Goal: Task Accomplishment & Management: Manage account settings

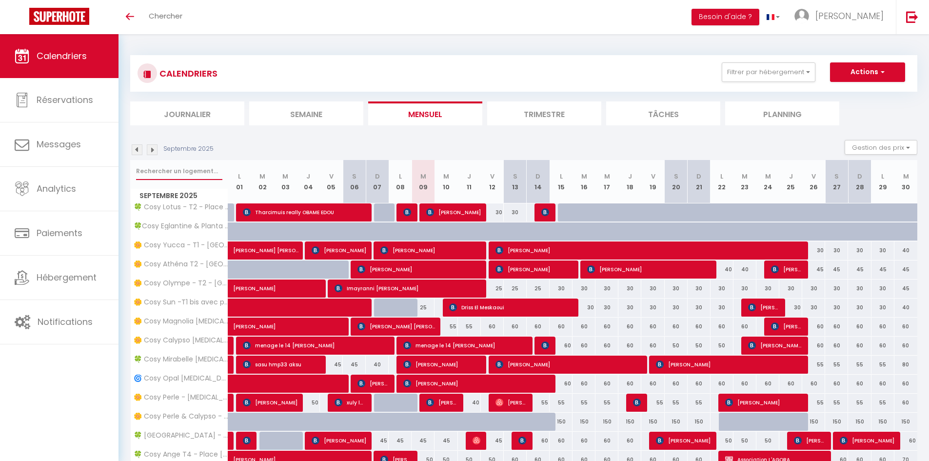
click at [188, 171] on input "text" at bounding box center [179, 171] width 86 height 18
type input "lot"
select select
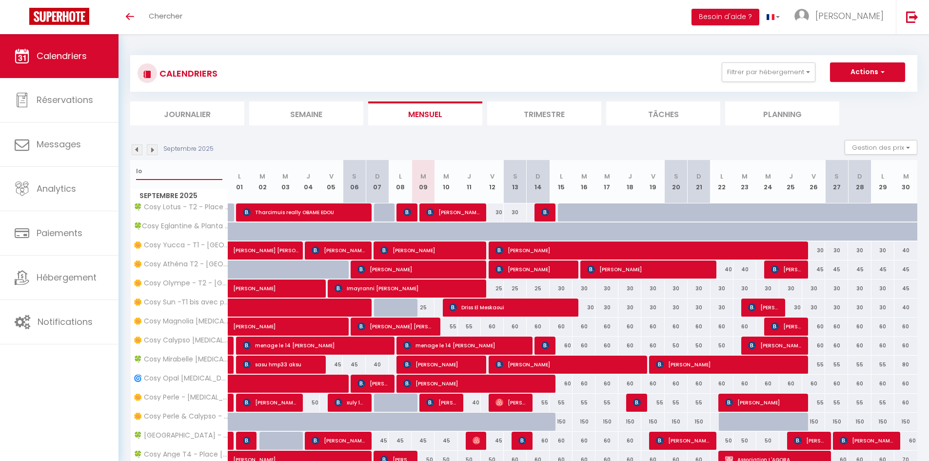
select select
type input "lotus"
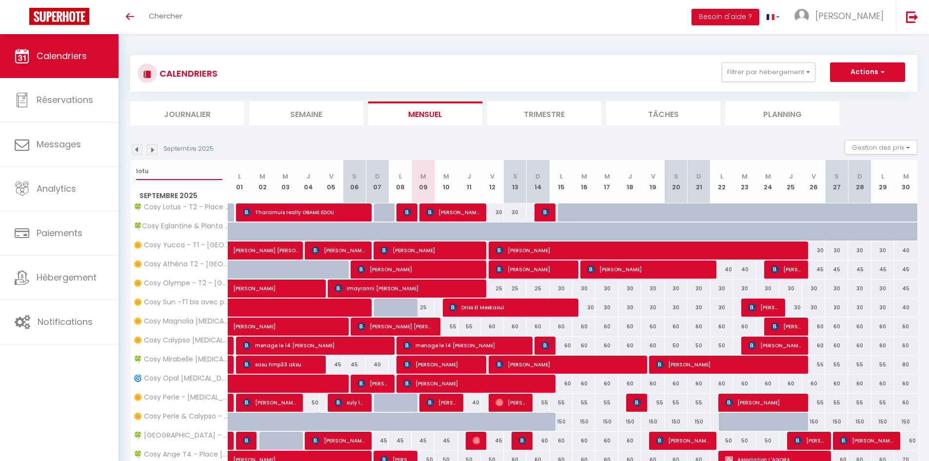
select select
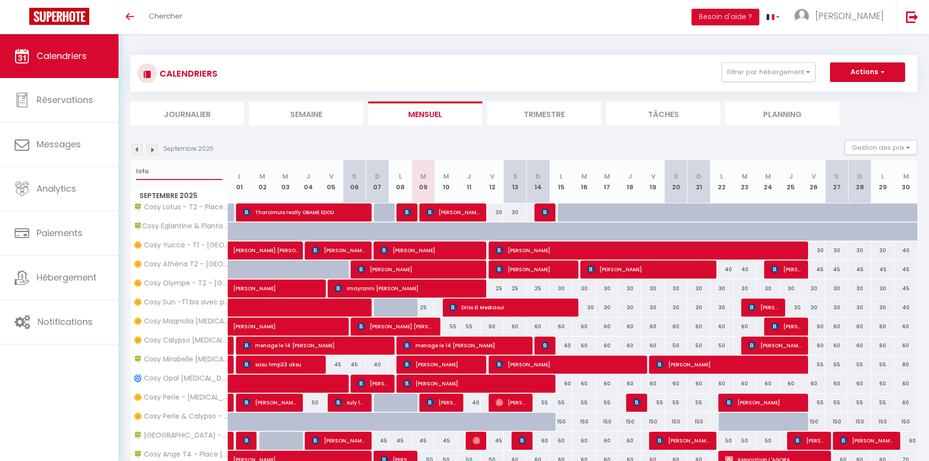
select select
type input "lotus"
select select
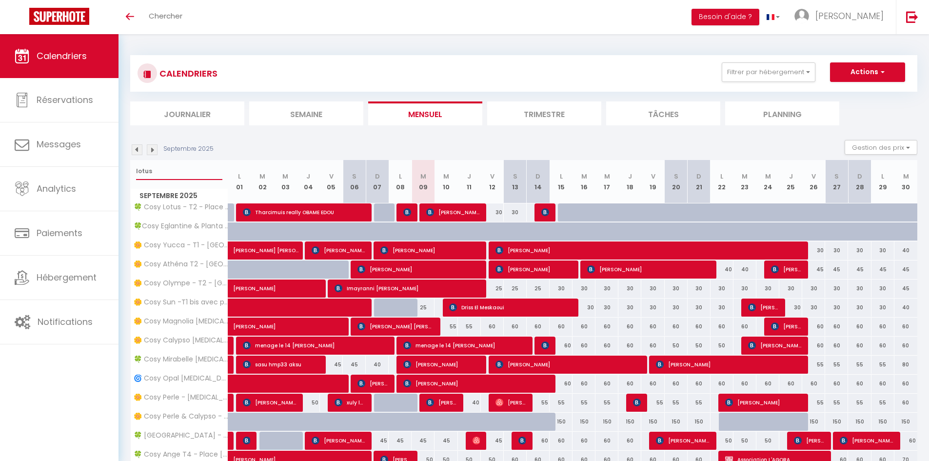
select select
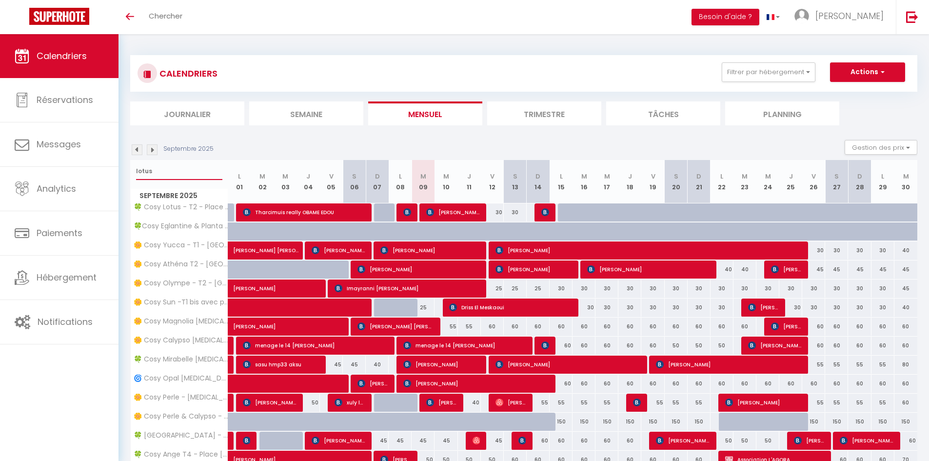
select select
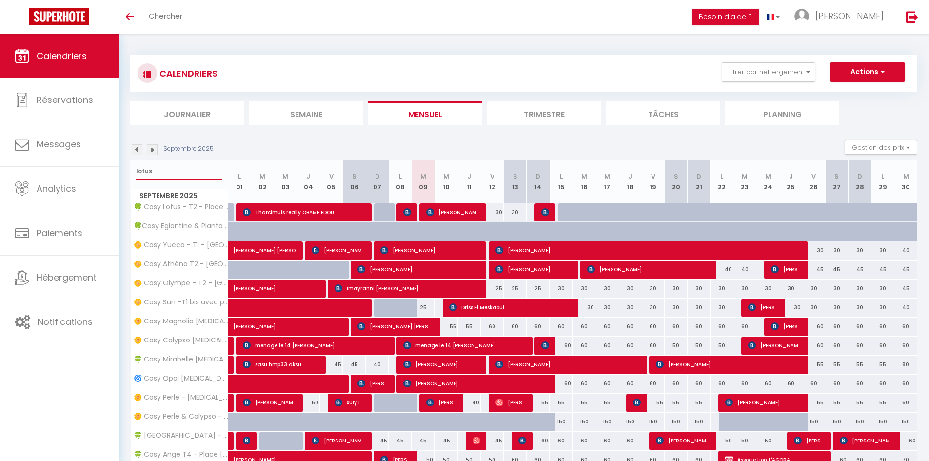
select select
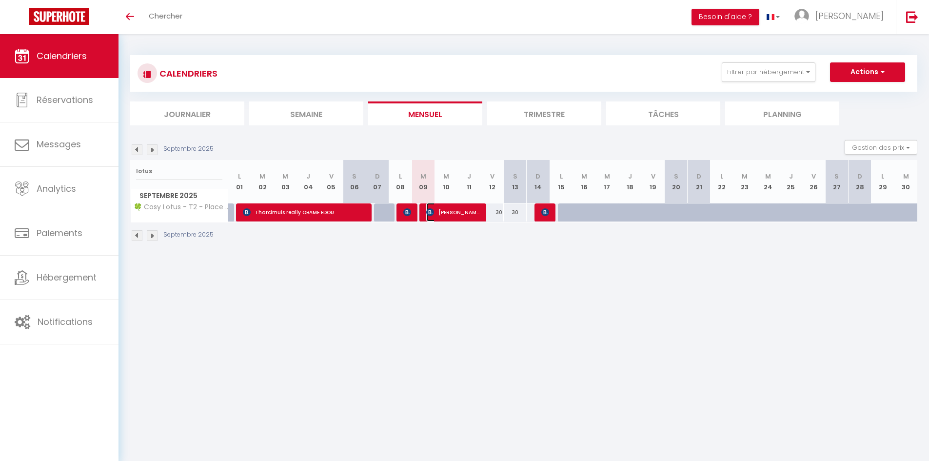
click at [433, 216] on img at bounding box center [430, 212] width 8 height 8
select select "OK"
select select "0"
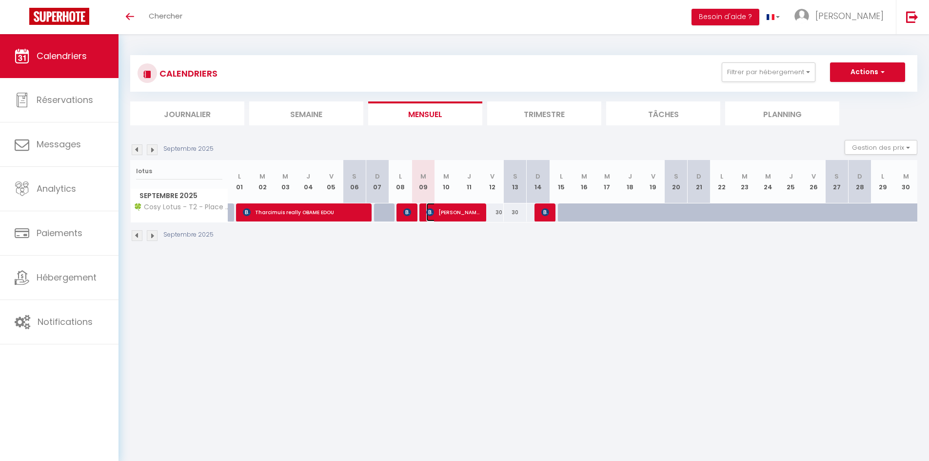
select select "1"
select select
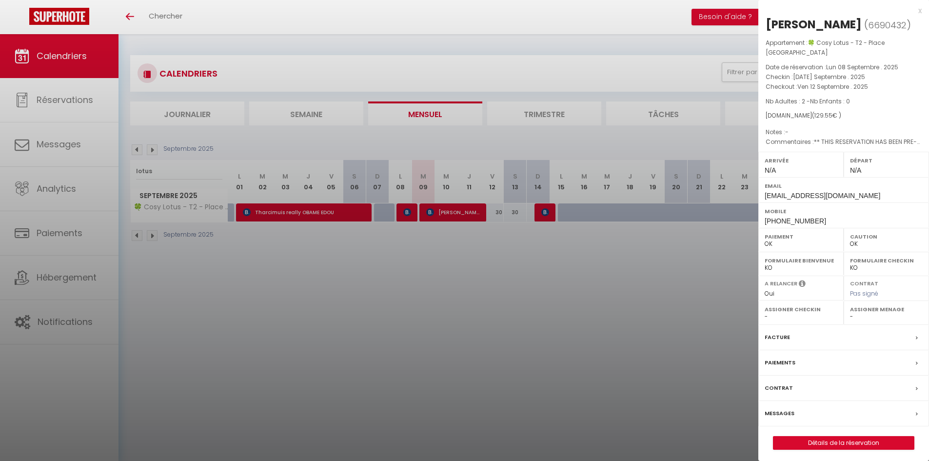
click at [417, 246] on div at bounding box center [464, 230] width 929 height 461
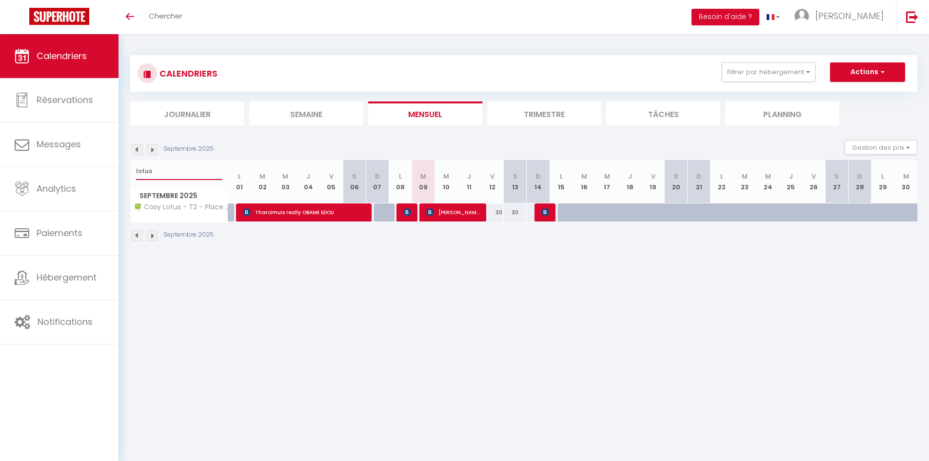
click at [185, 164] on input "lotus" at bounding box center [179, 171] width 86 height 18
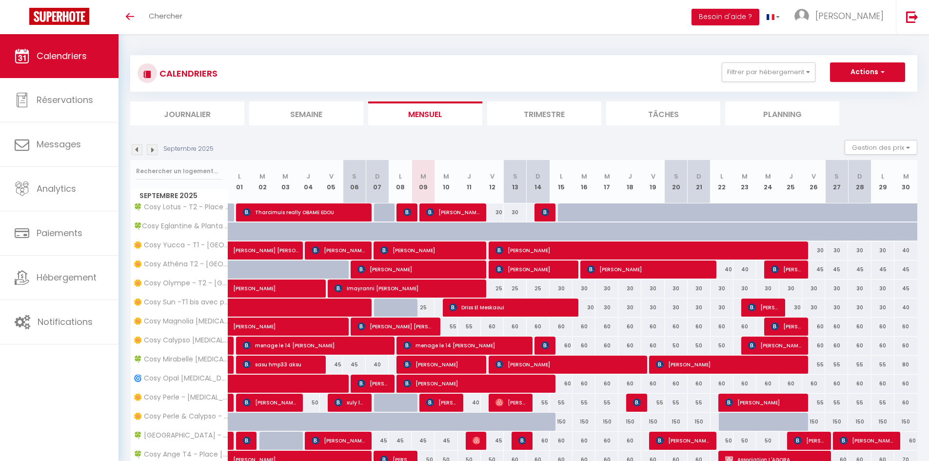
click at [776, 113] on li "Planning" at bounding box center [783, 113] width 114 height 24
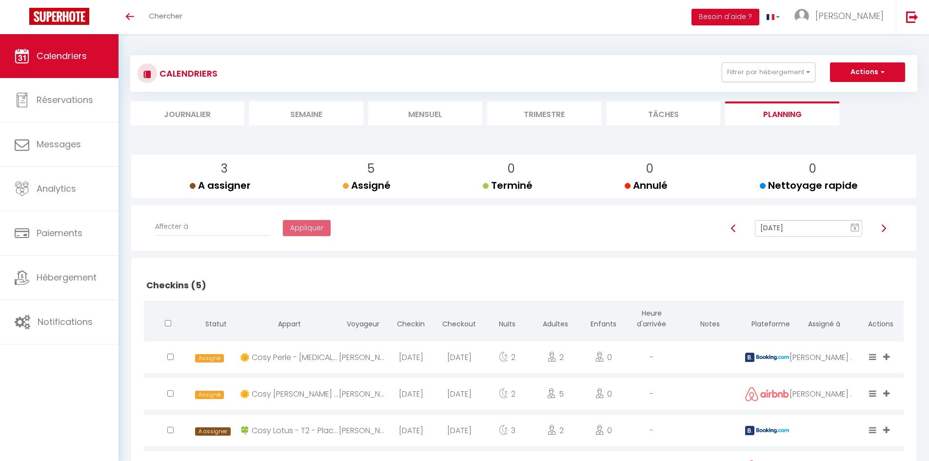
click at [888, 228] on img at bounding box center [884, 228] width 8 height 8
type input "[DATE]"
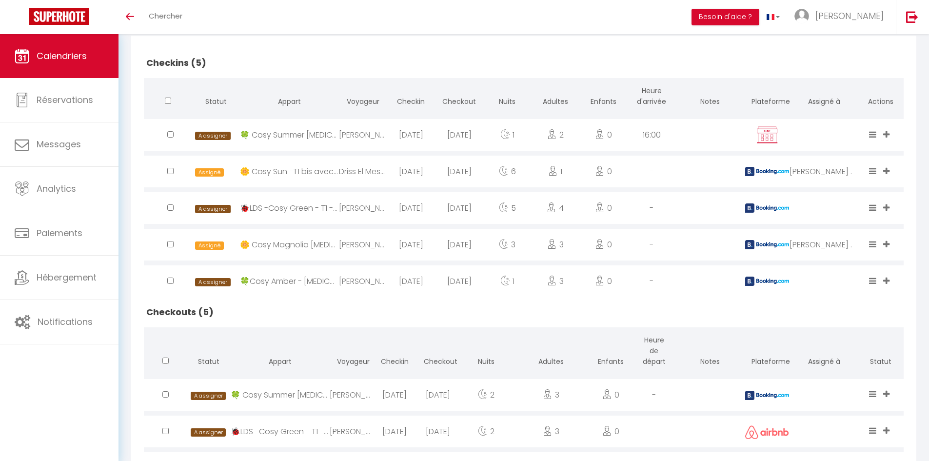
scroll to position [195, 0]
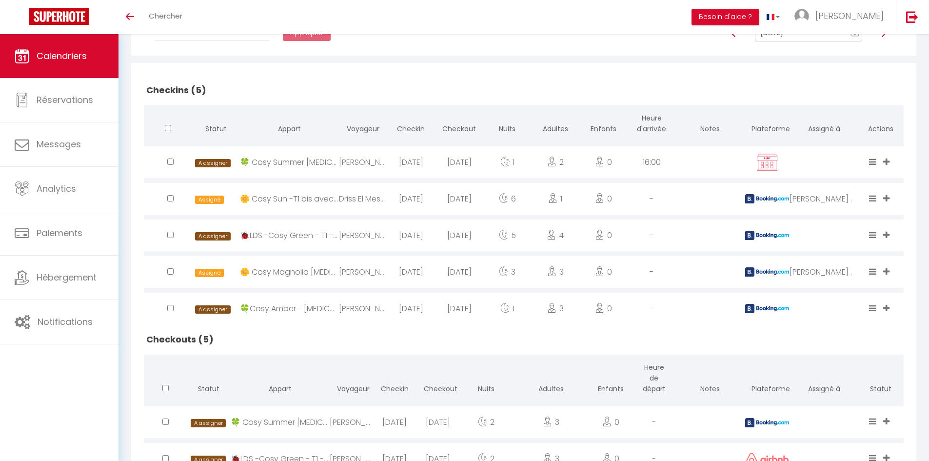
click at [169, 161] on input "checkbox" at bounding box center [170, 162] width 6 height 6
checkbox input "true"
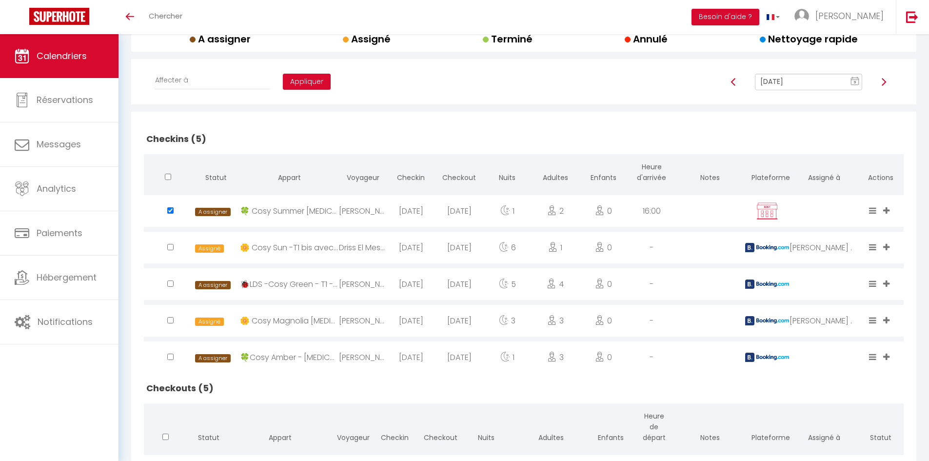
click at [168, 355] on input "checkbox" at bounding box center [170, 357] width 6 height 6
checkbox input "true"
click at [218, 85] on select "Affecter à [PERSON_NAME] [PERSON_NAME] [PERSON_NAME] Magalin [PERSON_NAME] [PER…" at bounding box center [212, 80] width 115 height 19
select select "50000"
click at [155, 71] on select "Affecter à [PERSON_NAME] [PERSON_NAME] [PERSON_NAME] Magalin [PERSON_NAME] [PER…" at bounding box center [212, 80] width 115 height 19
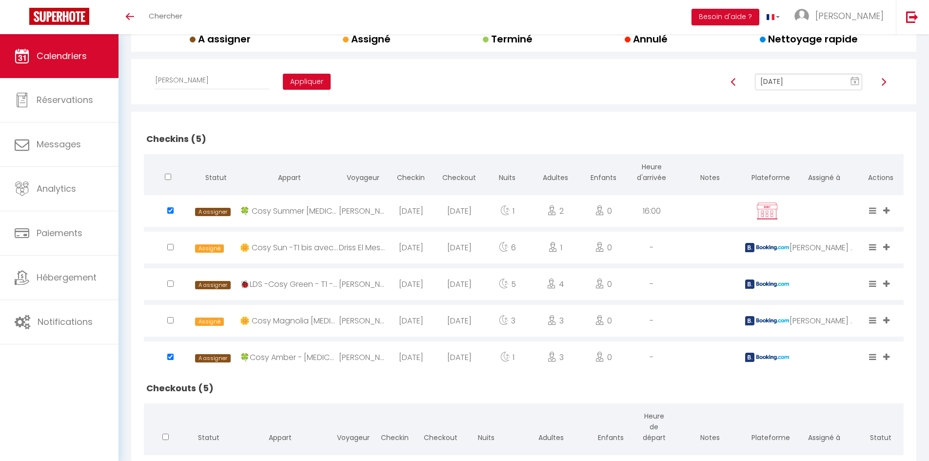
click at [290, 76] on button "Appliquer" at bounding box center [307, 82] width 48 height 17
checkbox input "false"
click at [171, 285] on input "checkbox" at bounding box center [170, 284] width 6 height 6
checkbox input "true"
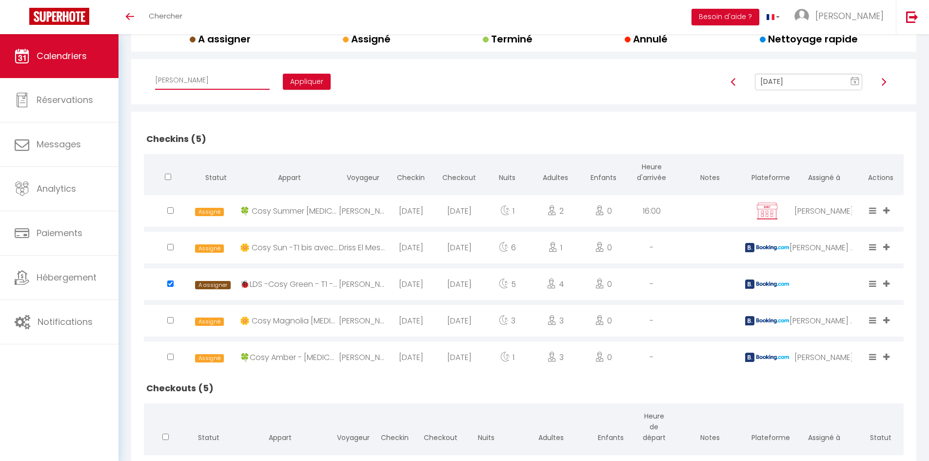
click at [203, 83] on select "Affecter à [PERSON_NAME] [PERSON_NAME] [PERSON_NAME] Magalin [PERSON_NAME] [PER…" at bounding box center [212, 80] width 115 height 19
select select "47858"
click at [155, 71] on select "Affecter à [PERSON_NAME] [PERSON_NAME] [PERSON_NAME] Magalin [PERSON_NAME] [PER…" at bounding box center [212, 80] width 115 height 19
click at [290, 82] on button "Appliquer" at bounding box center [307, 82] width 48 height 17
checkbox input "false"
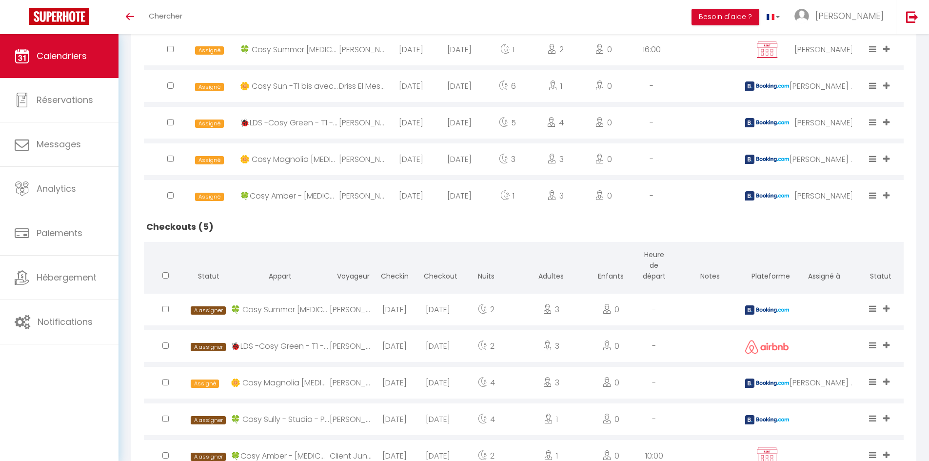
scroll to position [350, 0]
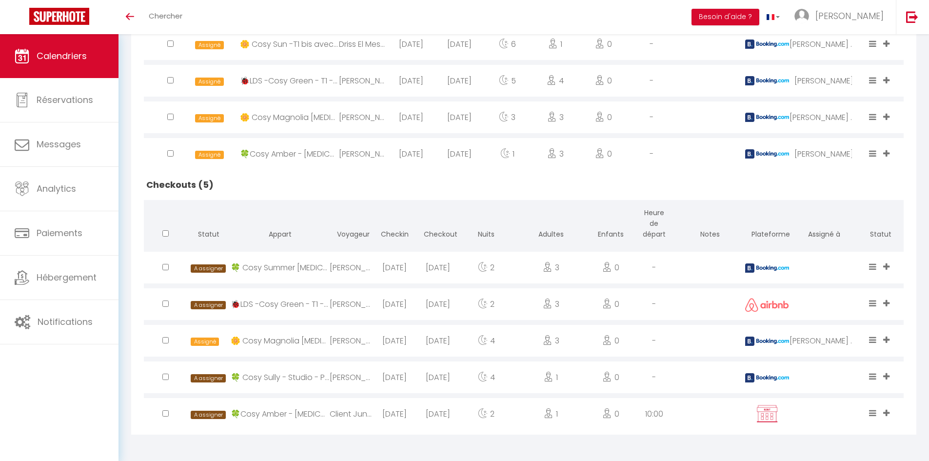
click at [166, 265] on input "checkbox" at bounding box center [165, 267] width 6 height 6
checkbox input "true"
click at [168, 377] on input "checkbox" at bounding box center [165, 377] width 6 height 6
checkbox input "true"
click at [164, 412] on input "checkbox" at bounding box center [165, 413] width 6 height 6
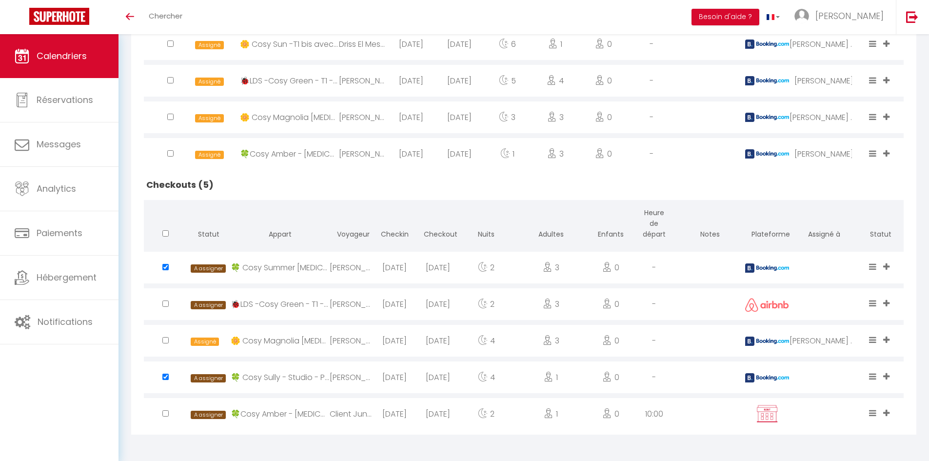
checkbox input "true"
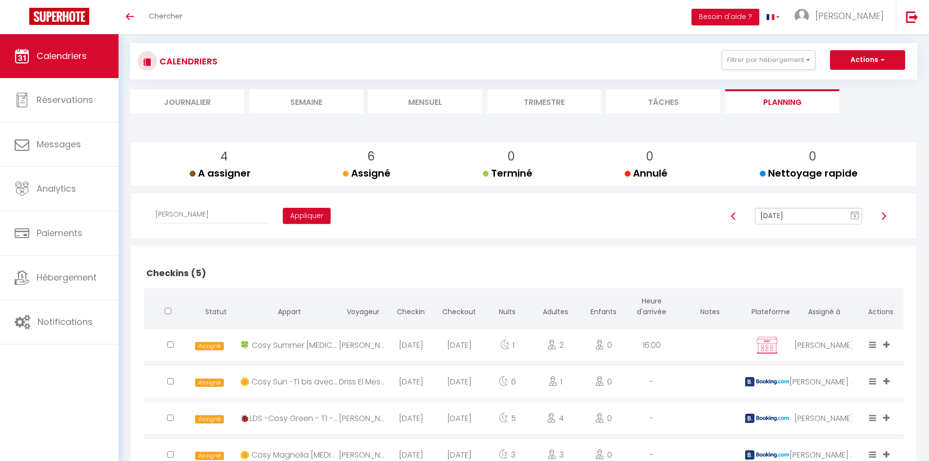
scroll to position [8, 0]
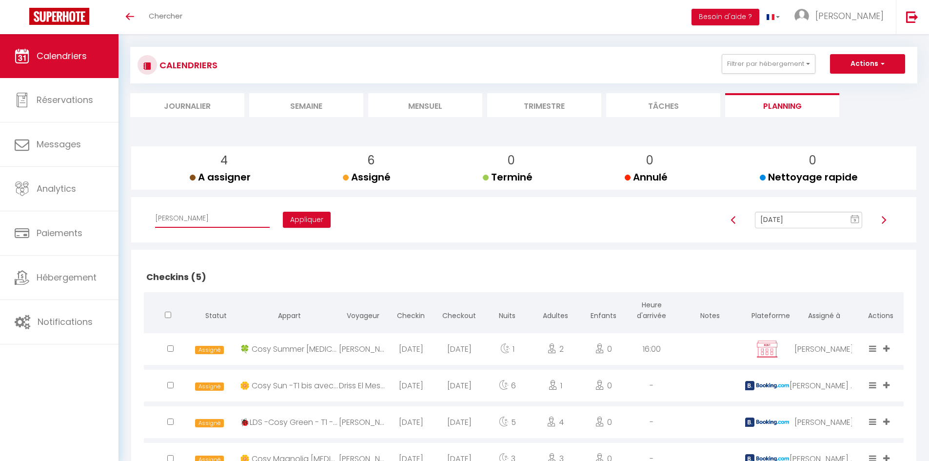
click at [210, 218] on select "Affecter à [PERSON_NAME] [PERSON_NAME] [PERSON_NAME] Magalin [PERSON_NAME] [PER…" at bounding box center [212, 218] width 115 height 19
select select "50000"
click at [155, 209] on select "Affecter à [PERSON_NAME] [PERSON_NAME] [PERSON_NAME] Magalin [PERSON_NAME] [PER…" at bounding box center [212, 218] width 115 height 19
click at [283, 216] on button "Appliquer" at bounding box center [307, 220] width 48 height 17
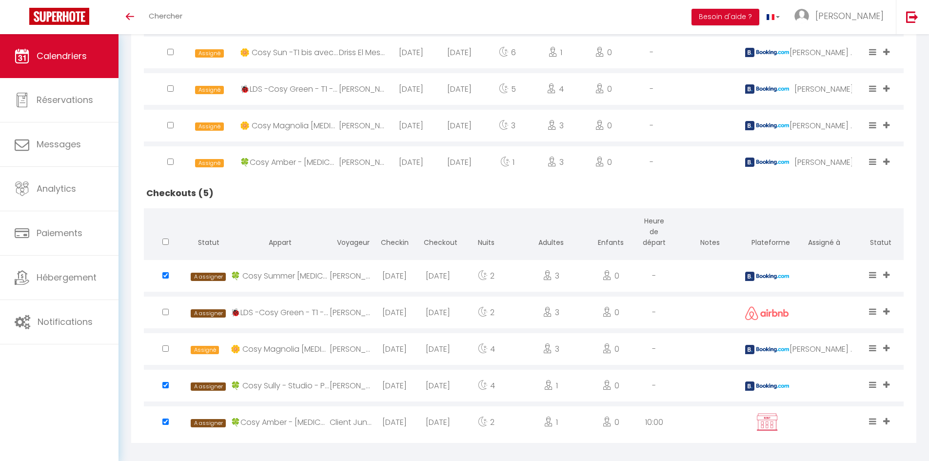
scroll to position [350, 0]
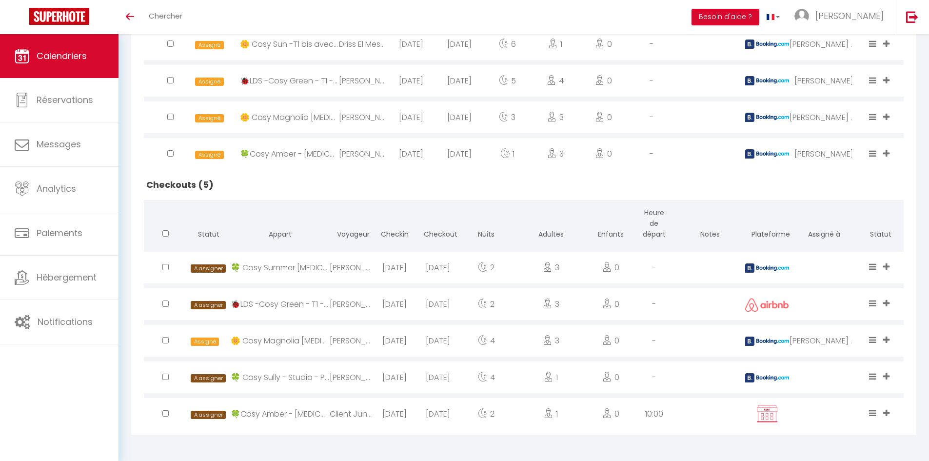
checkbox input "false"
click at [166, 305] on input "checkbox" at bounding box center [165, 304] width 6 height 6
checkbox input "true"
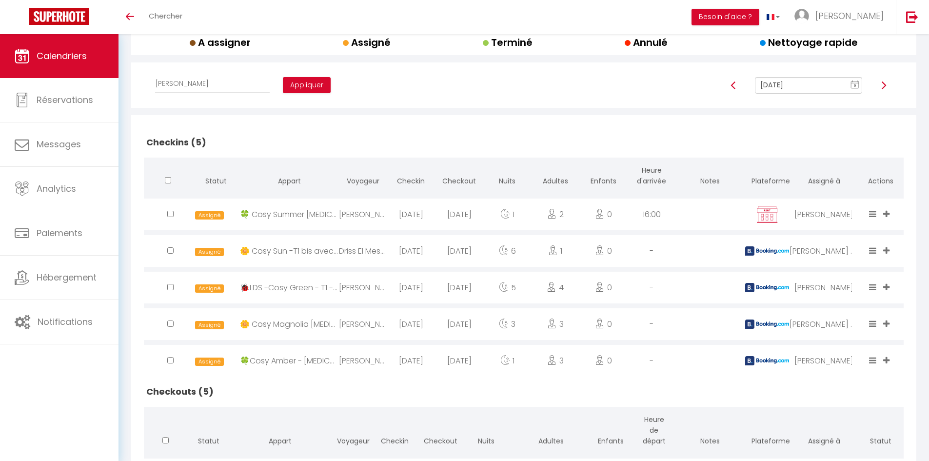
scroll to position [0, 0]
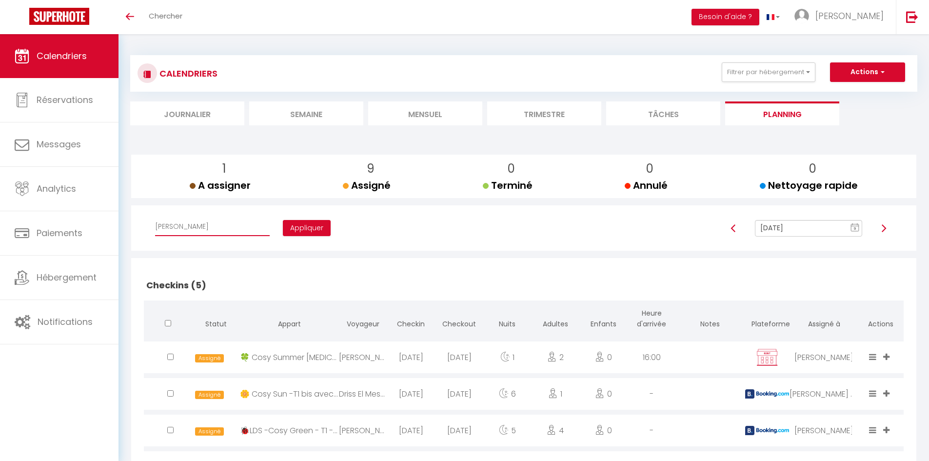
click at [213, 232] on select "Affecter à [PERSON_NAME] [PERSON_NAME] [PERSON_NAME] Magalin [PERSON_NAME] [PER…" at bounding box center [212, 227] width 115 height 19
select select "47858"
click at [155, 218] on select "Affecter à [PERSON_NAME] [PERSON_NAME] [PERSON_NAME] Magalin [PERSON_NAME] [PER…" at bounding box center [212, 227] width 115 height 19
click at [283, 228] on button "Appliquer" at bounding box center [307, 228] width 48 height 17
checkbox input "false"
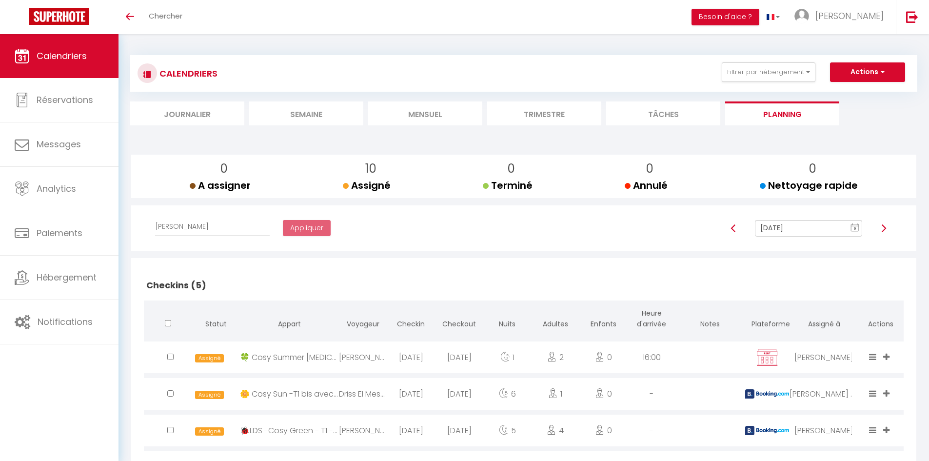
click at [277, 275] on h2 "Checkins (5)" at bounding box center [524, 285] width 760 height 30
click at [418, 115] on li "Mensuel" at bounding box center [425, 113] width 114 height 24
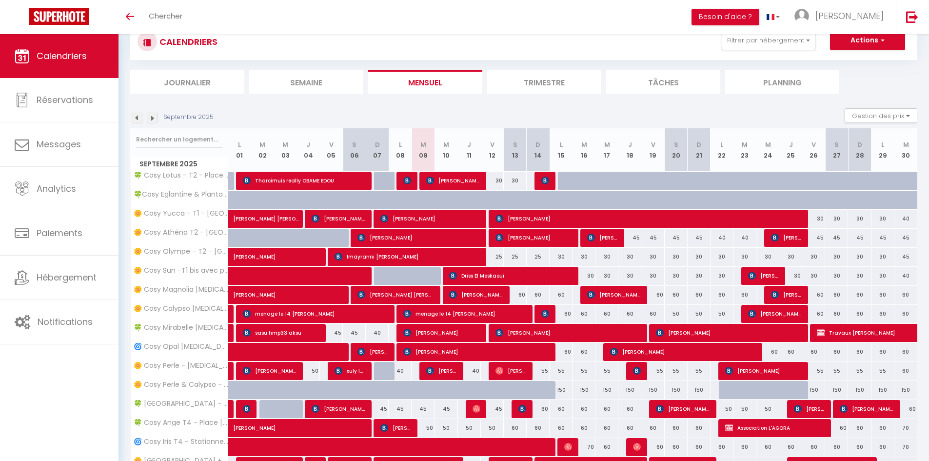
scroll to position [49, 0]
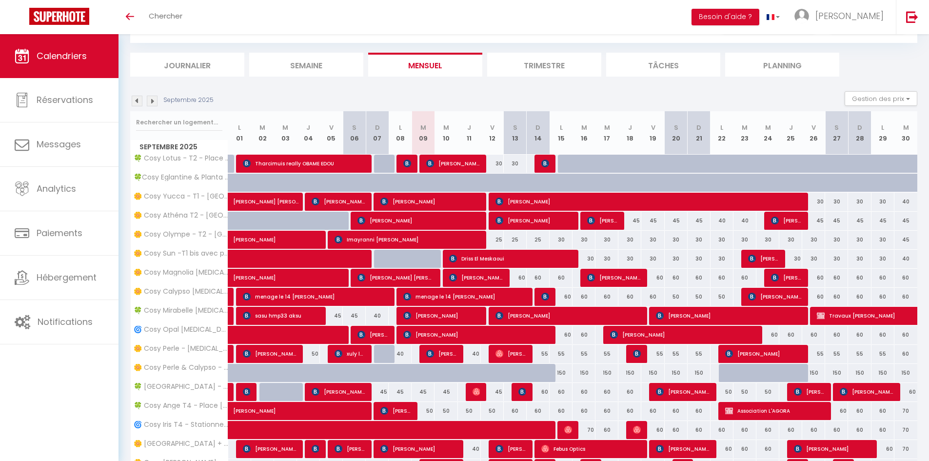
drag, startPoint x: 586, startPoint y: 391, endPoint x: 580, endPoint y: 391, distance: 5.9
click at [580, 391] on div "60" at bounding box center [584, 392] width 23 height 18
type input "60"
type input "[DATE] Septembre 2025"
type input "Mer 17 Septembre 2025"
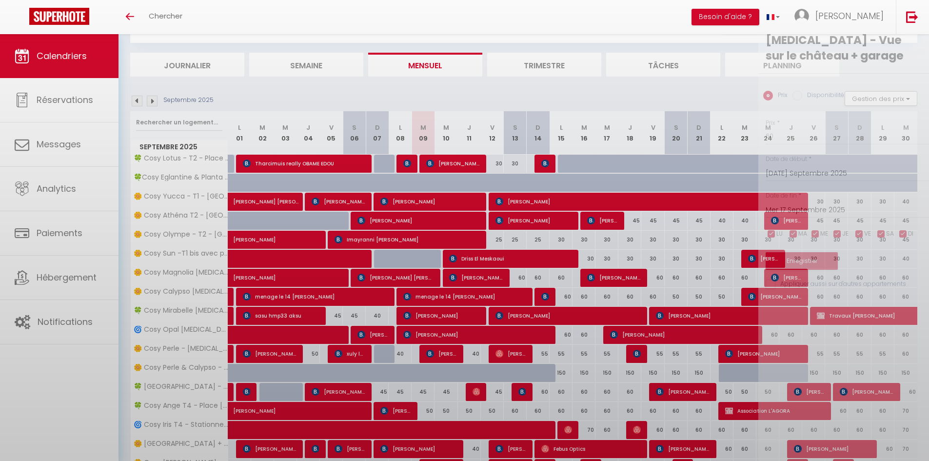
click at [580, 391] on div at bounding box center [464, 230] width 929 height 461
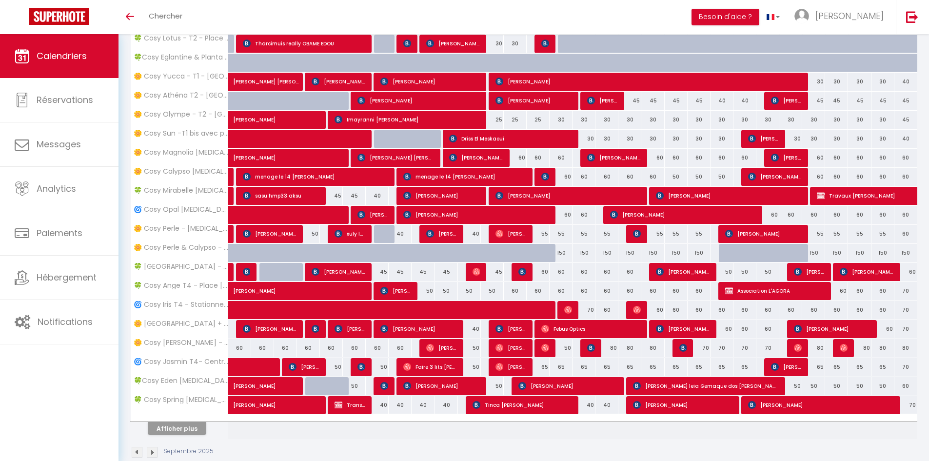
scroll to position [187, 0]
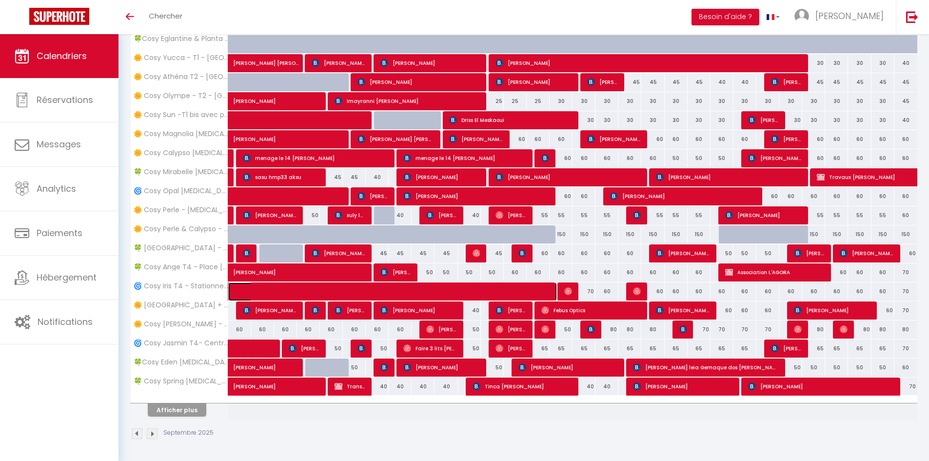
click at [440, 290] on span at bounding box center [400, 292] width 314 height 19
select select "KO"
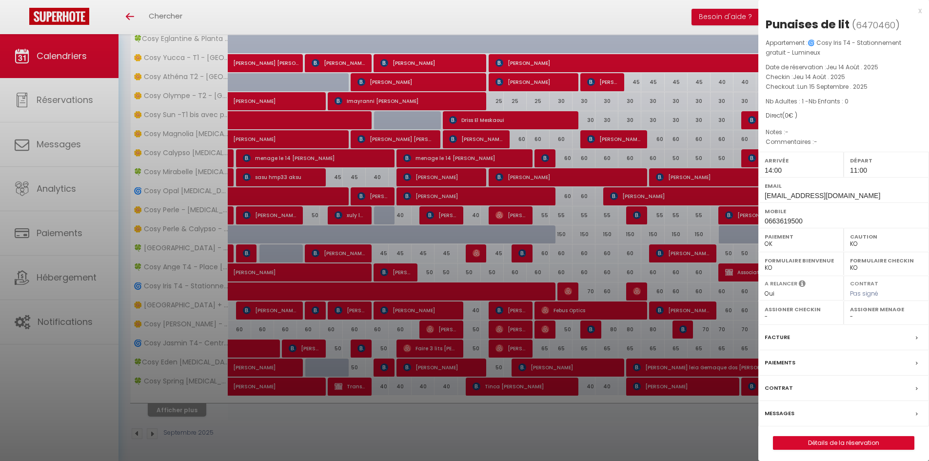
click at [436, 420] on div at bounding box center [464, 230] width 929 height 461
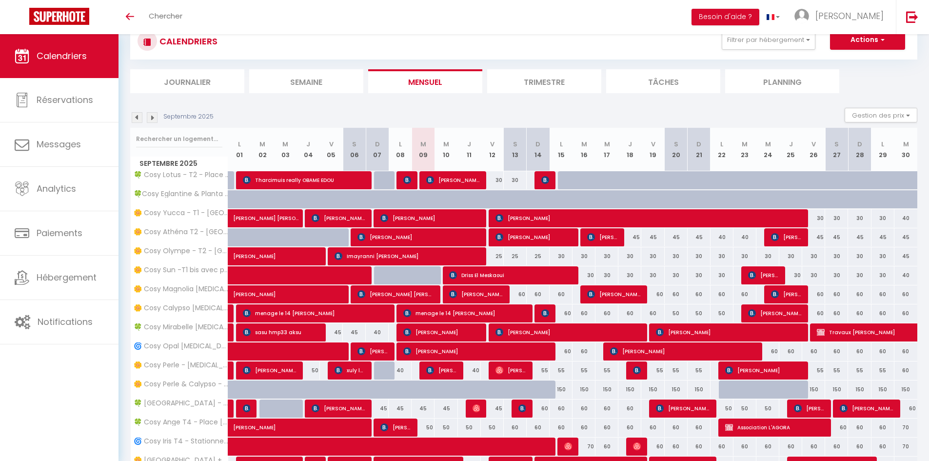
scroll to position [98, 0]
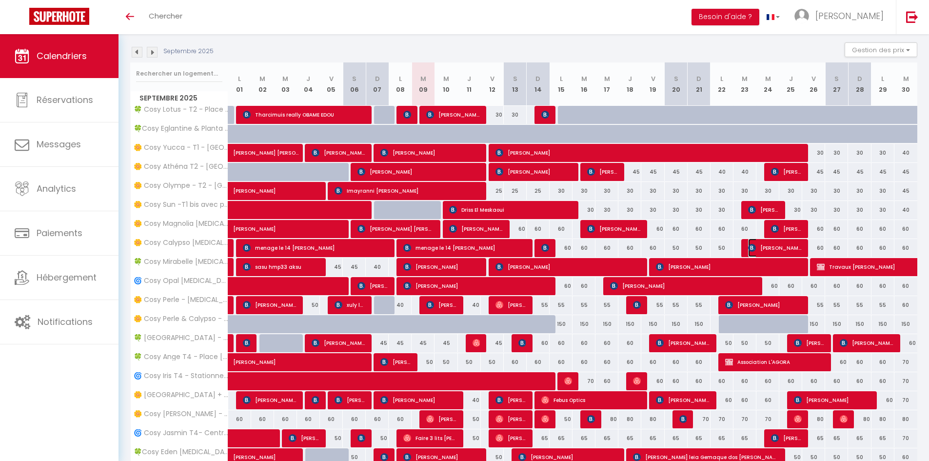
click at [767, 246] on span "[PERSON_NAME]-ente" at bounding box center [775, 248] width 54 height 19
select select "34416"
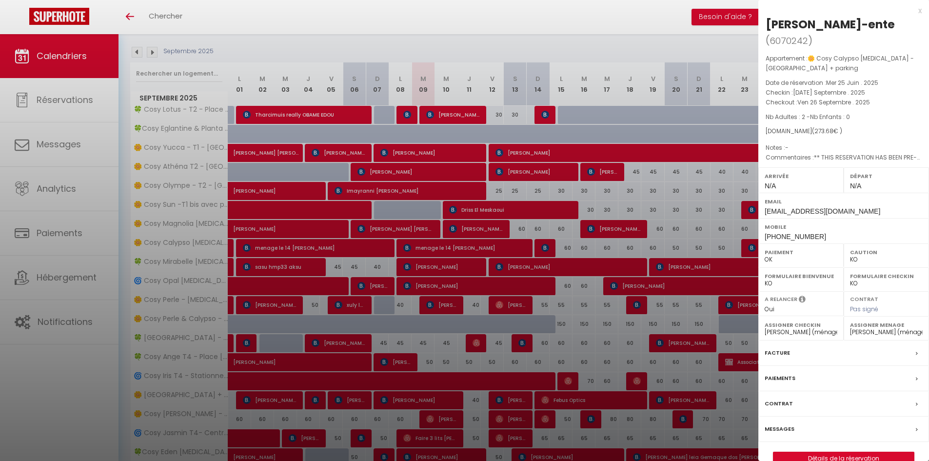
click at [670, 234] on div at bounding box center [464, 230] width 929 height 461
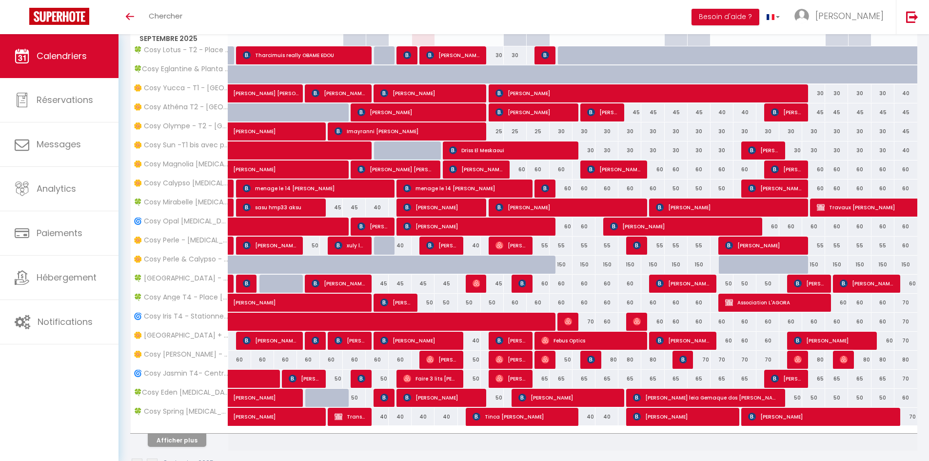
scroll to position [187, 0]
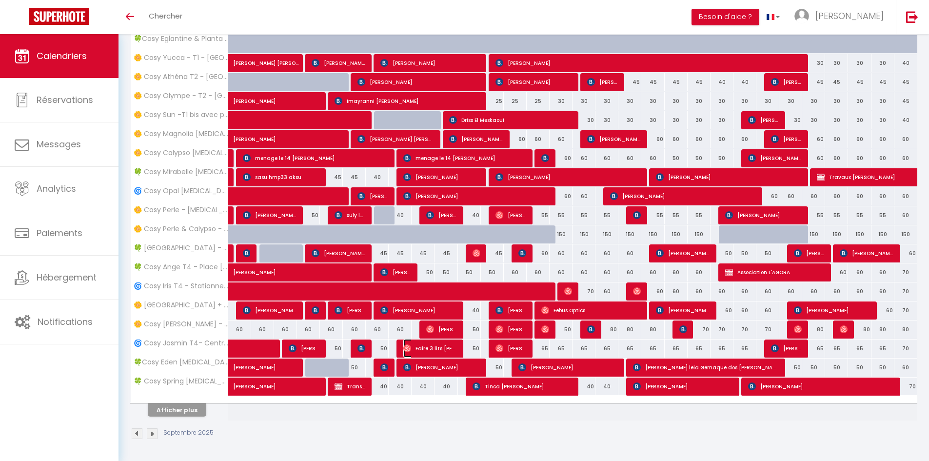
click at [424, 347] on span "Faire 3 lits [PERSON_NAME]" at bounding box center [431, 348] width 54 height 19
select select "OK"
select select
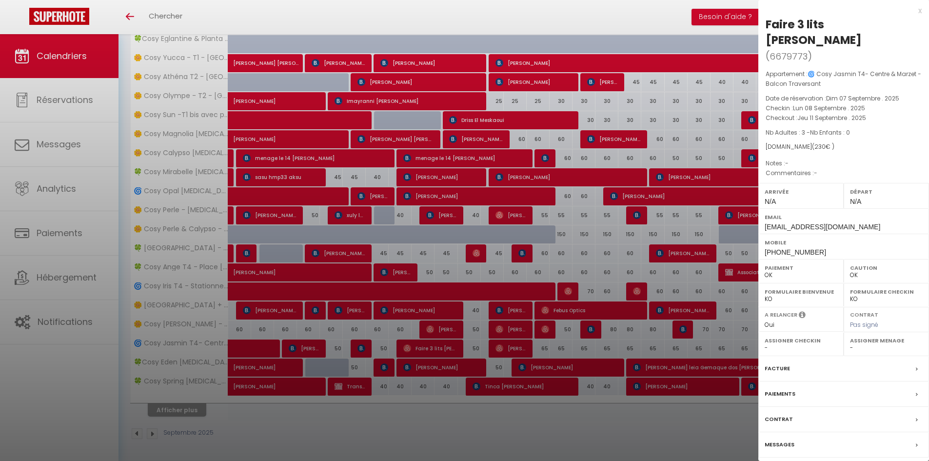
click at [579, 422] on div at bounding box center [464, 230] width 929 height 461
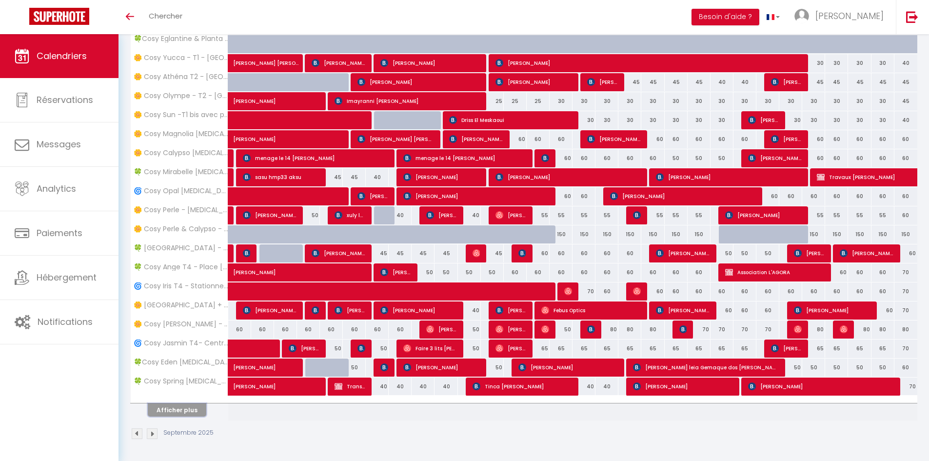
click at [176, 410] on button "Afficher plus" at bounding box center [177, 410] width 59 height 13
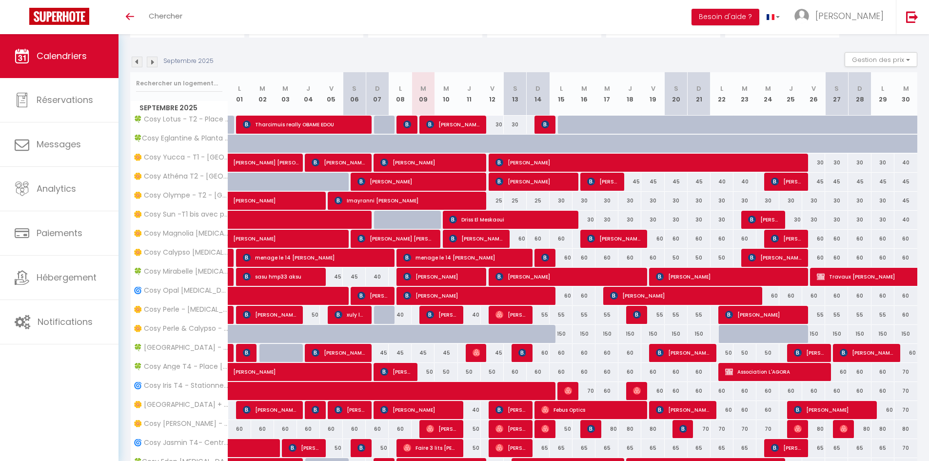
scroll to position [0, 0]
